Goal: Task Accomplishment & Management: Manage account settings

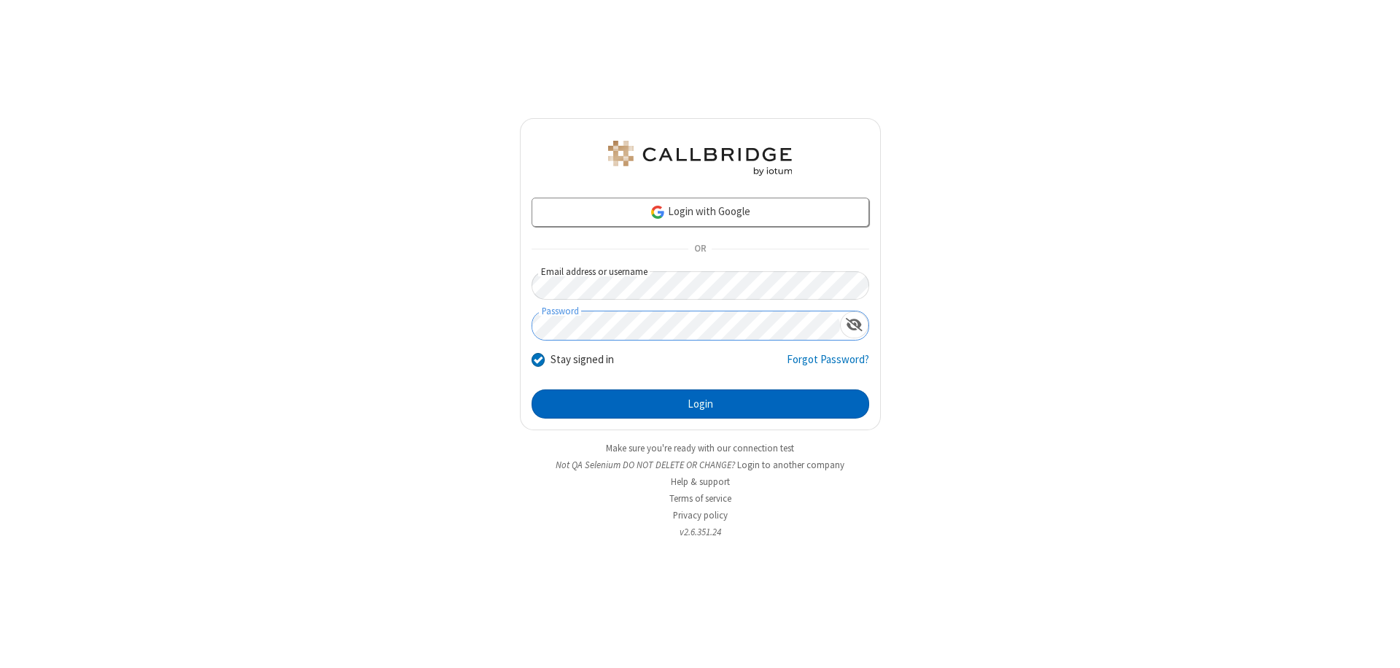
click at [700, 404] on button "Login" at bounding box center [701, 403] width 338 height 29
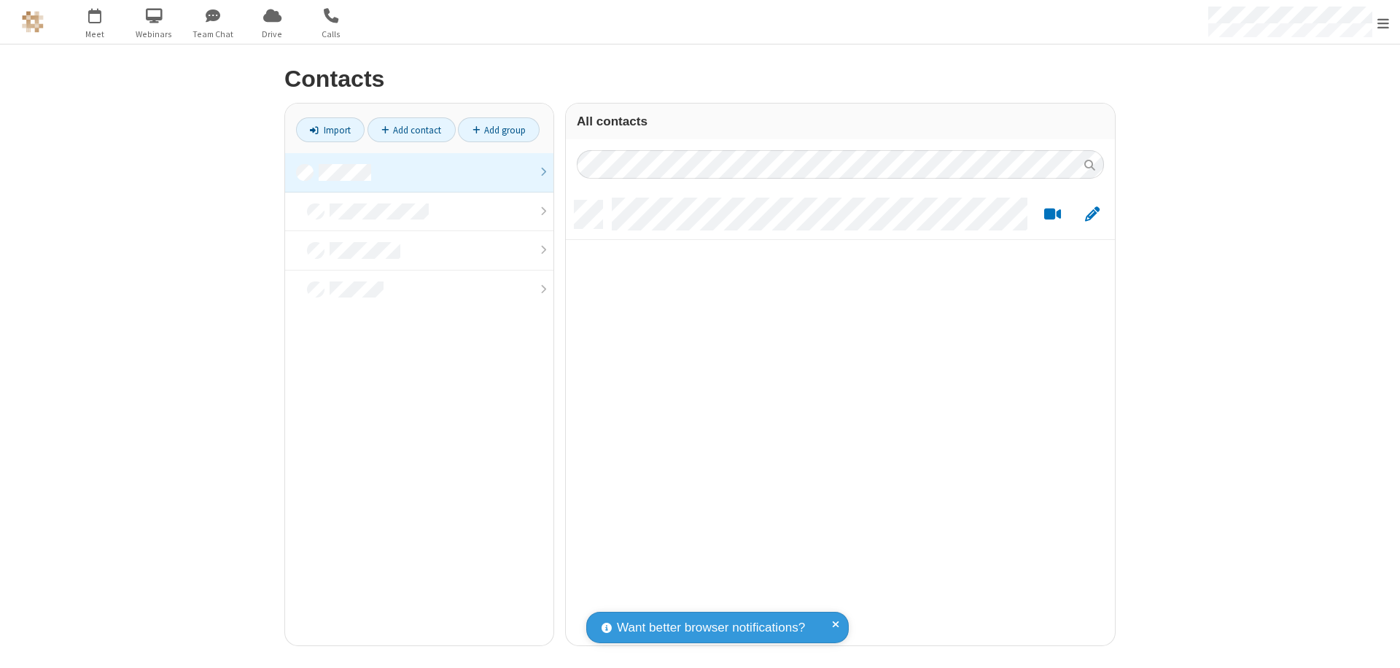
scroll to position [445, 538]
click at [419, 172] on link at bounding box center [419, 172] width 268 height 39
click at [411, 130] on link "Add contact" at bounding box center [412, 129] width 88 height 25
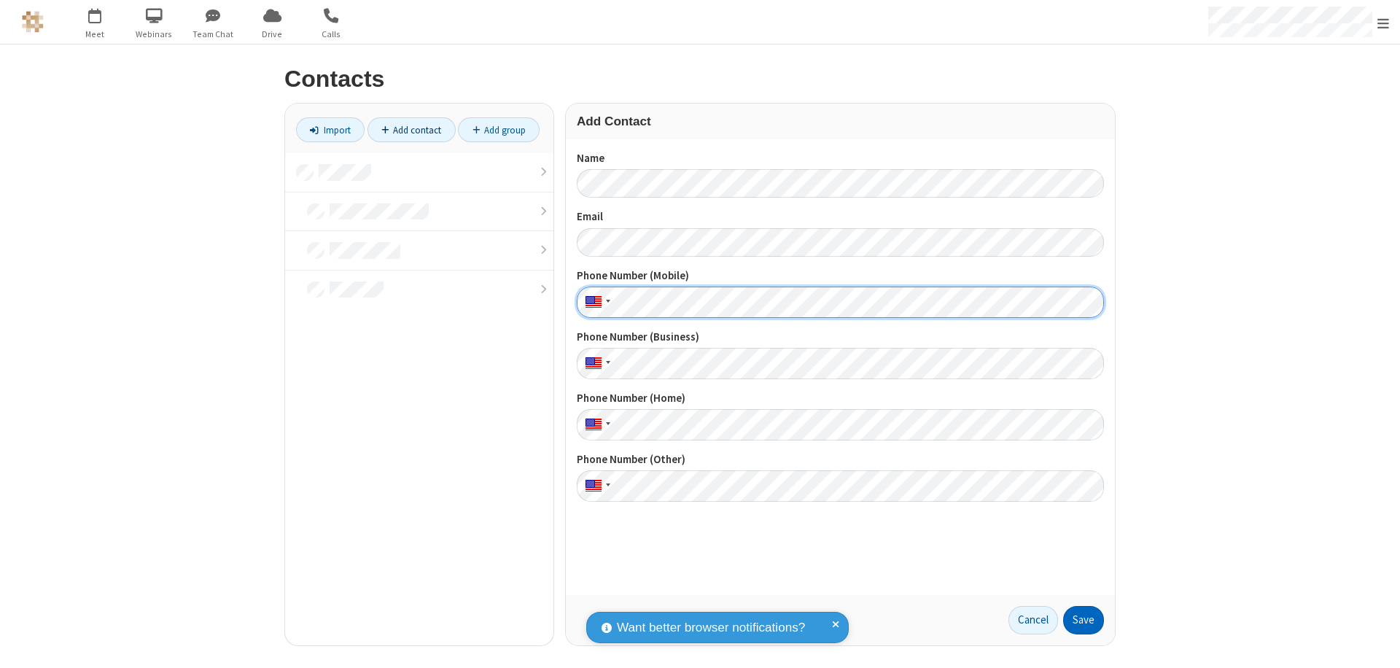
click at [1084, 620] on button "Save" at bounding box center [1083, 620] width 41 height 29
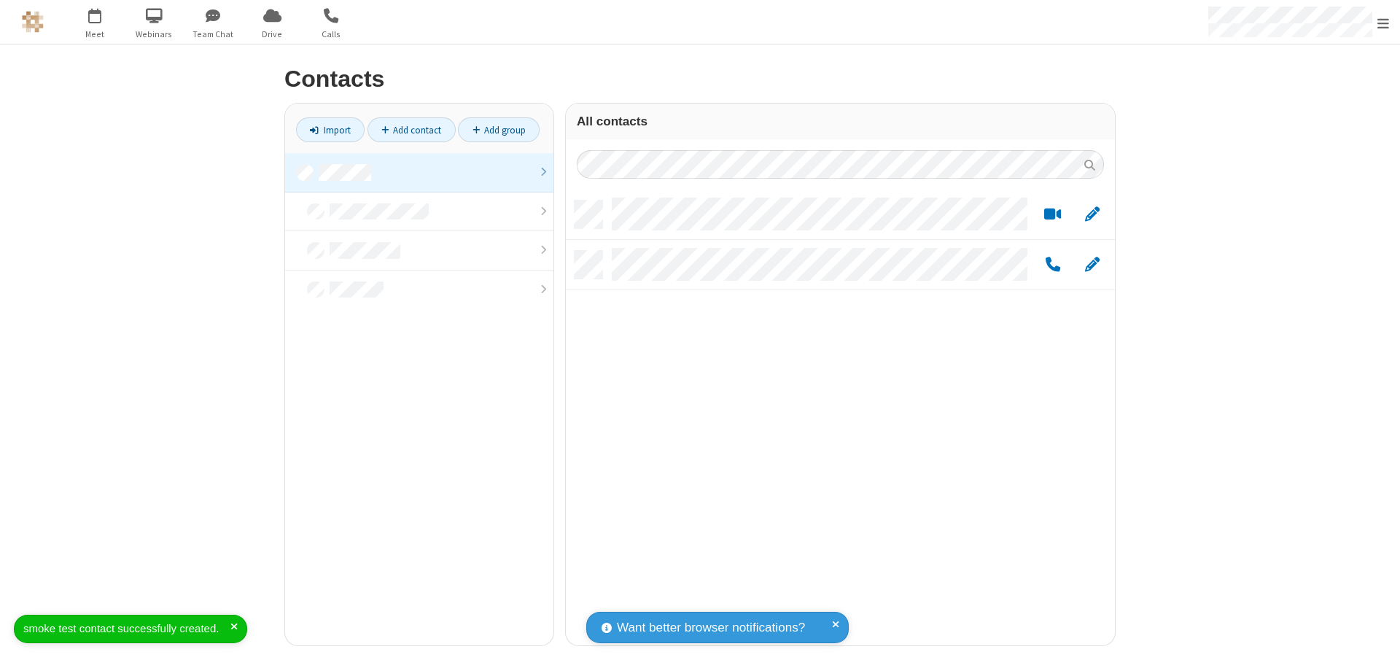
scroll to position [445, 538]
